Goal: Information Seeking & Learning: Learn about a topic

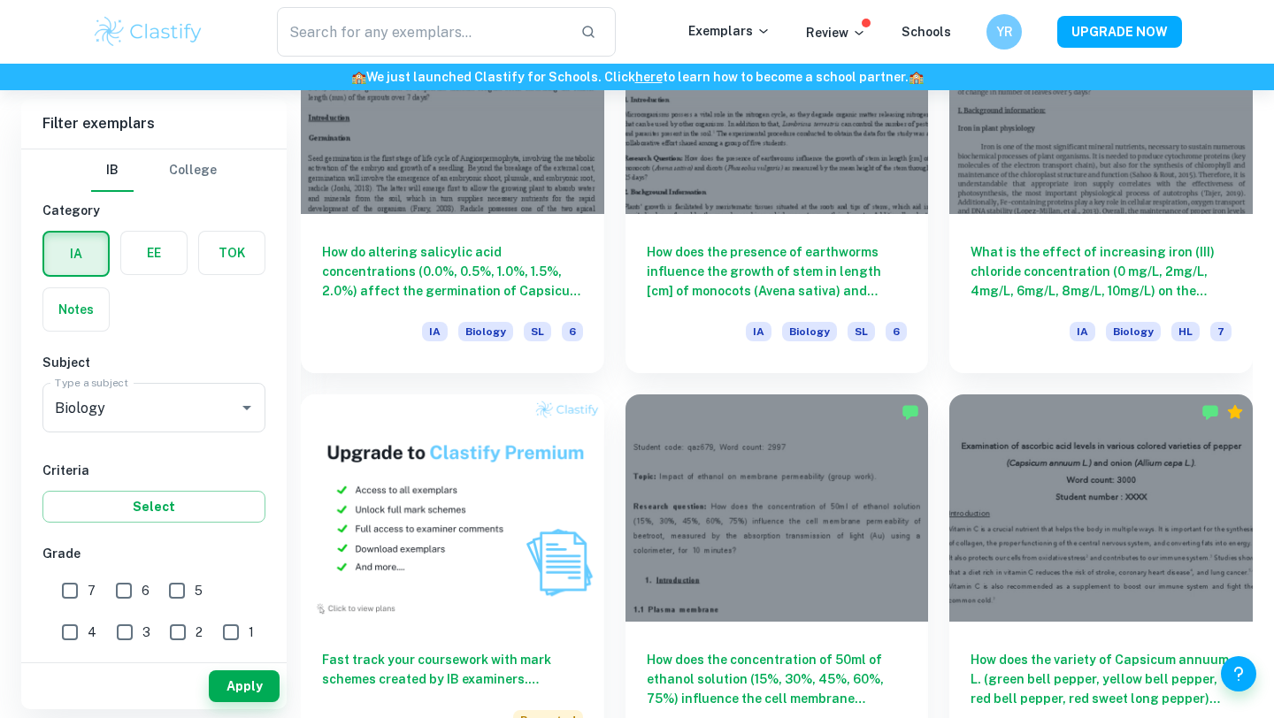
scroll to position [1053, 0]
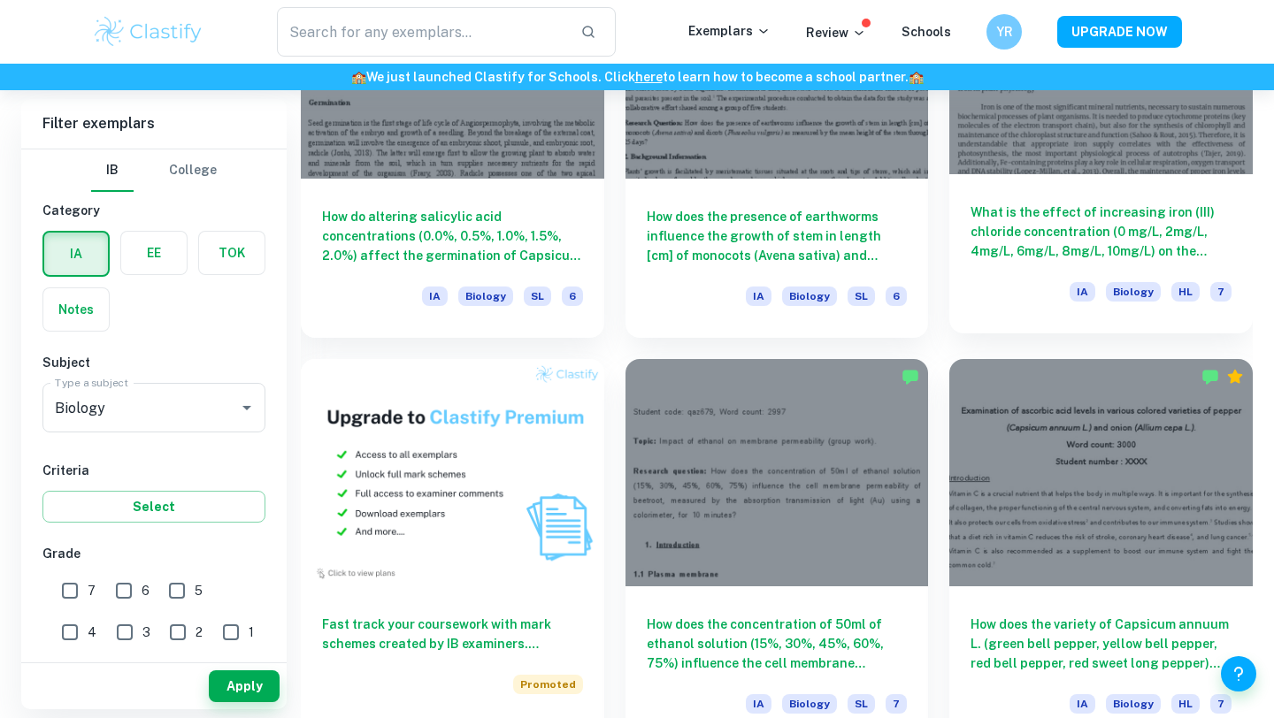
click at [1008, 234] on h6 "What is the effect of increasing iron (III) chloride concentration (0 mg/L, 2mg…" at bounding box center [1100, 232] width 261 height 58
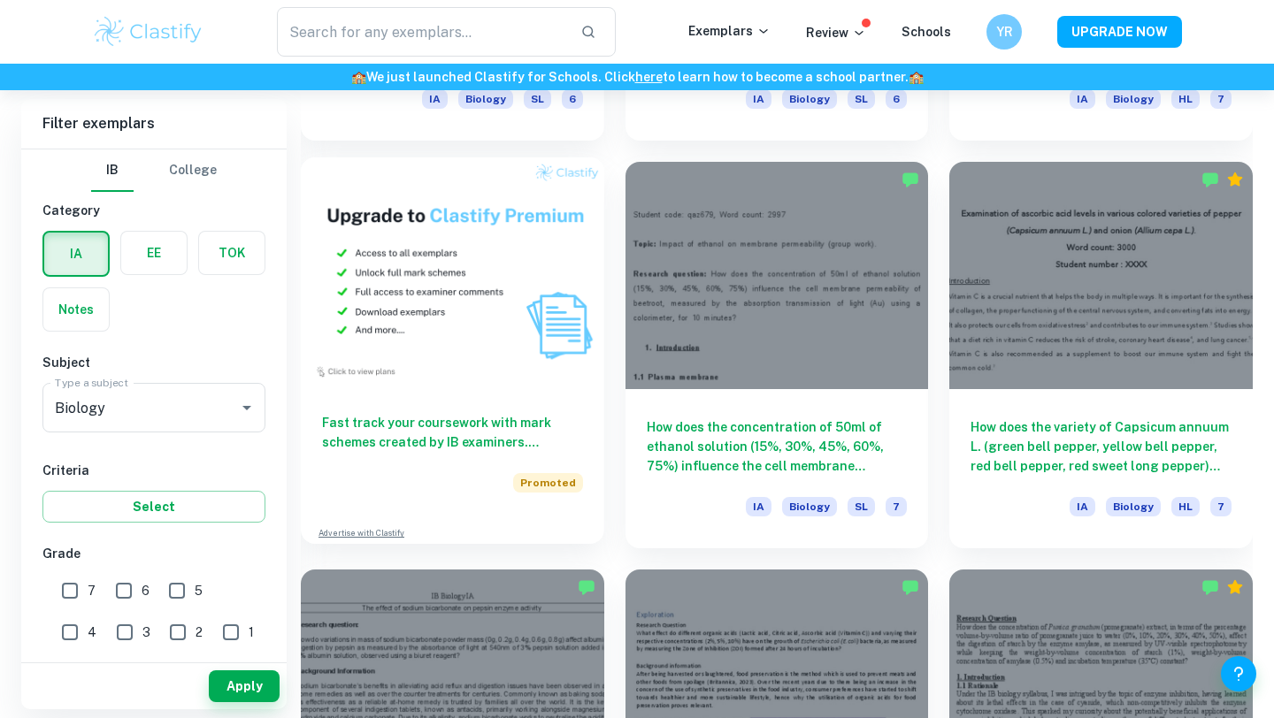
scroll to position [1271, 0]
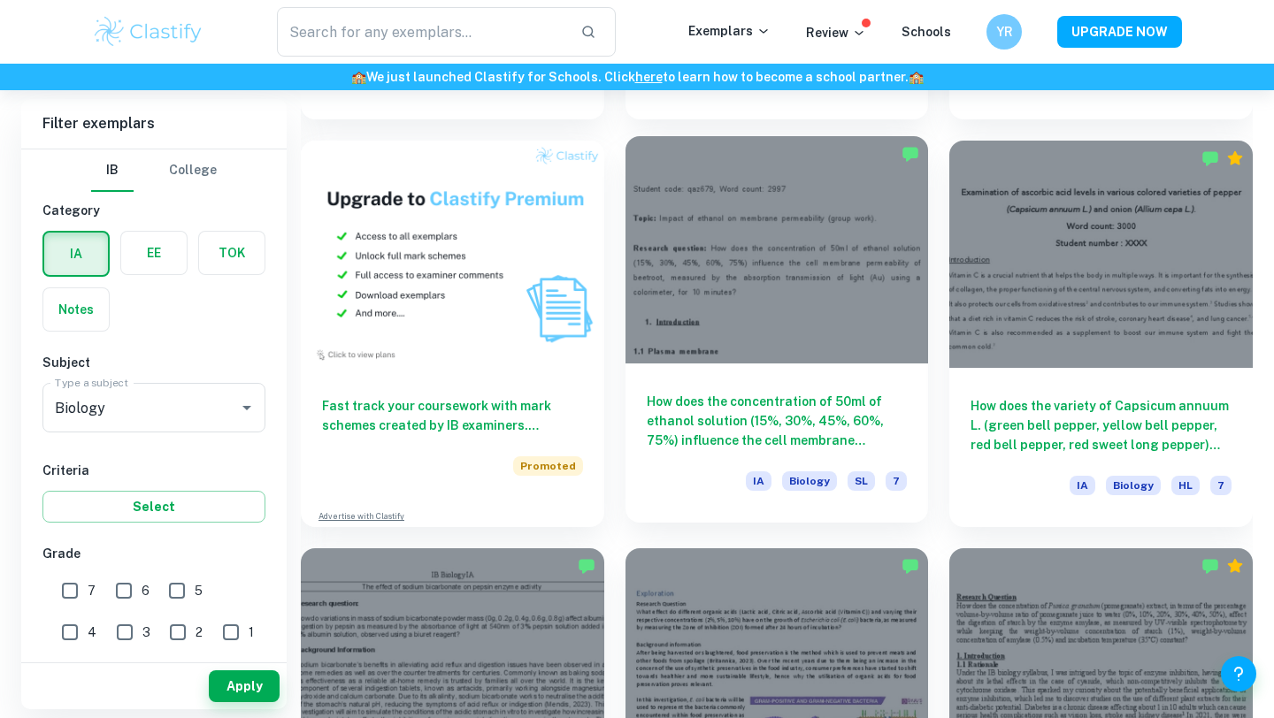
click at [783, 445] on h6 "How does the concentration of 50ml of ethanol solution (15%, 30%, 45%, 60%, 75%…" at bounding box center [777, 421] width 261 height 58
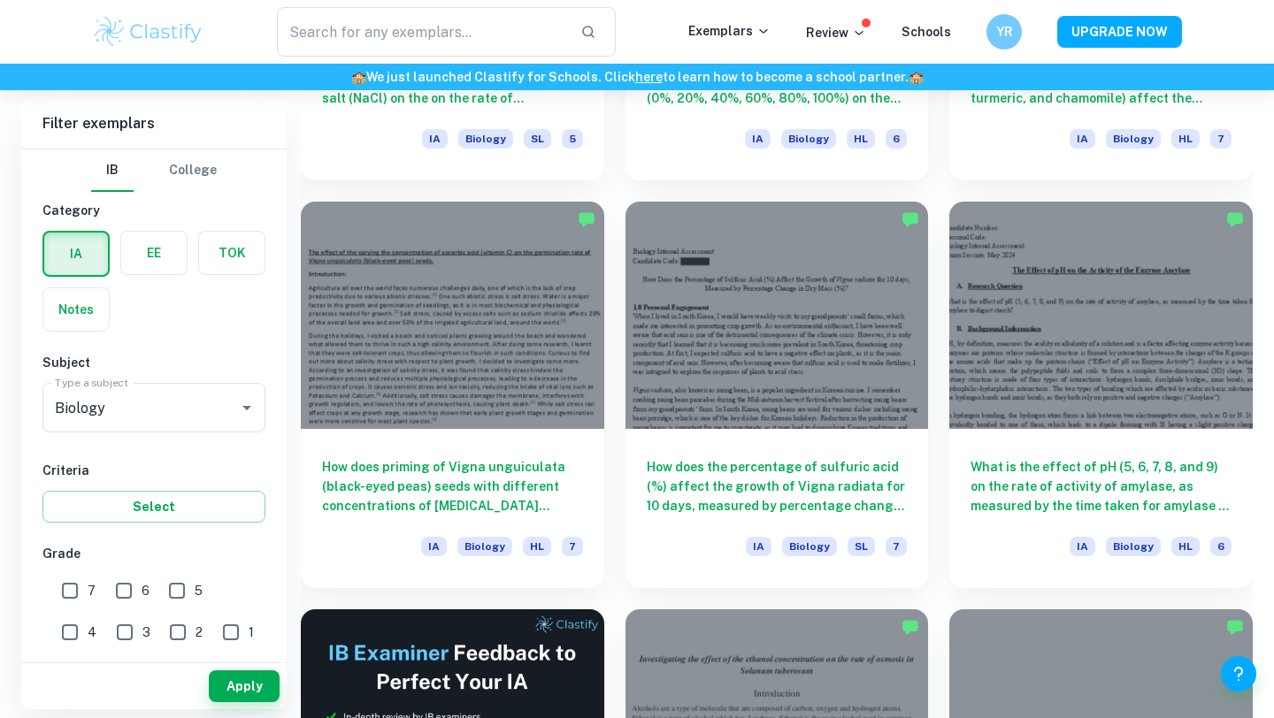
scroll to position [2440, 0]
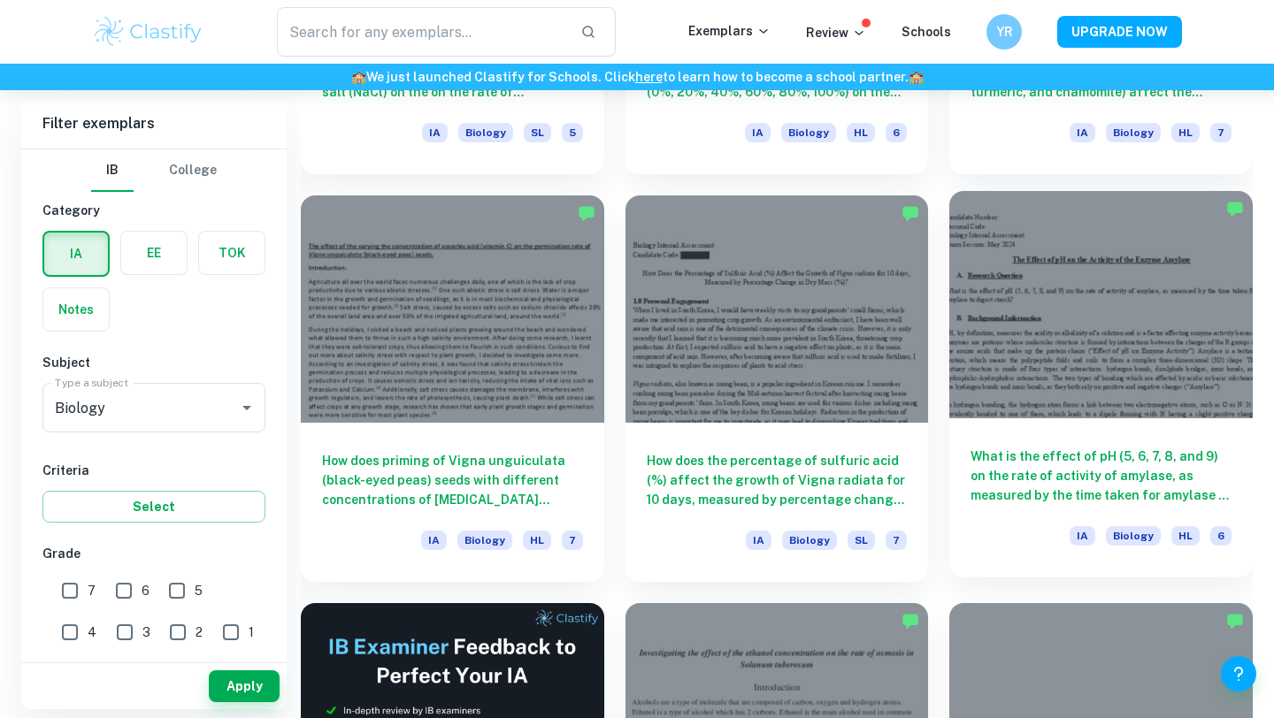
click at [1155, 482] on h6 "What is the effect of pH (5, 6, 7, 8, and 9) on the rate of activity of amylase…" at bounding box center [1100, 476] width 261 height 58
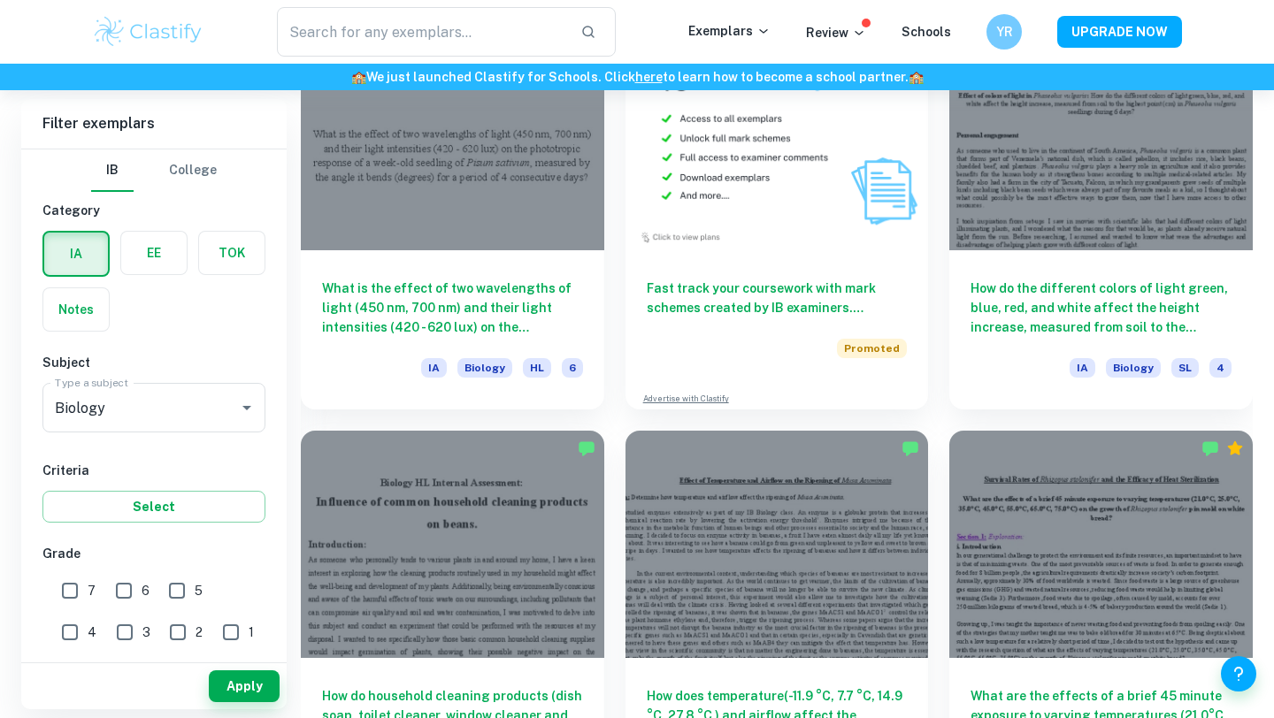
scroll to position [3407, 0]
